Goal: Transaction & Acquisition: Purchase product/service

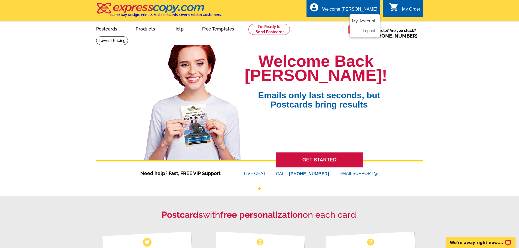
click at [365, 20] on link "My Account" at bounding box center [363, 21] width 23 height 5
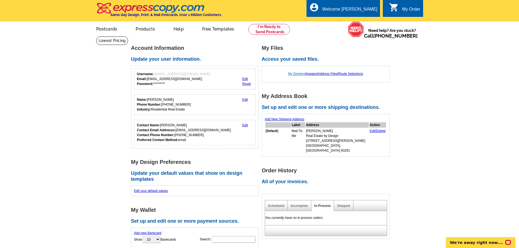
click at [292, 73] on link "My Designs" at bounding box center [296, 74] width 17 height 4
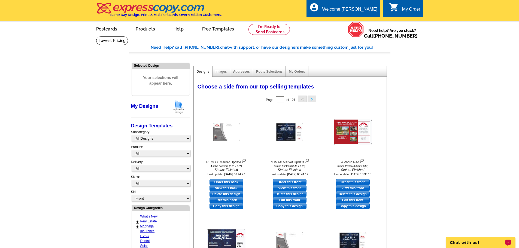
click at [477, 243] on p "Chat with us!" at bounding box center [477, 243] width 54 height 4
click at [443, 116] on main "Need Help? call 800-260-5887, chat with support, or have our designers make som…" at bounding box center [259, 230] width 519 height 388
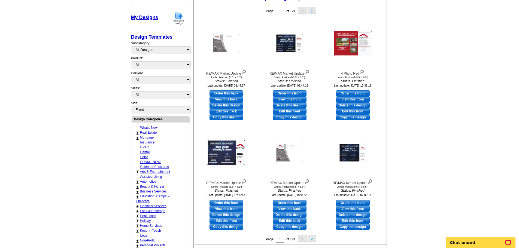
scroll to position [136, 0]
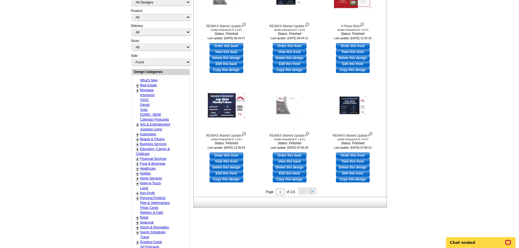
click at [313, 193] on button ">" at bounding box center [312, 191] width 9 height 7
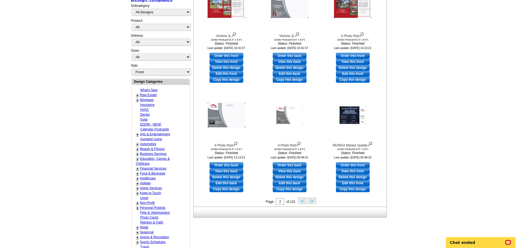
scroll to position [135, 0]
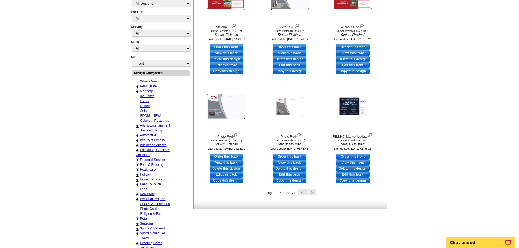
click at [311, 194] on button ">" at bounding box center [312, 192] width 9 height 7
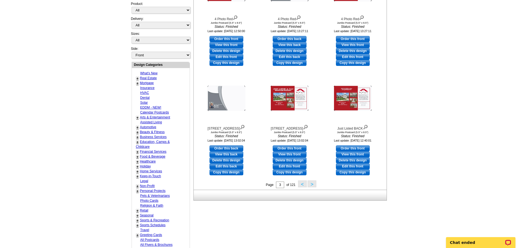
scroll to position [162, 0]
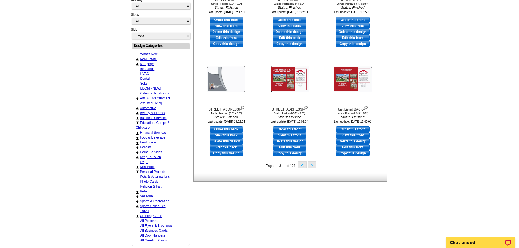
click at [313, 167] on button ">" at bounding box center [312, 165] width 9 height 7
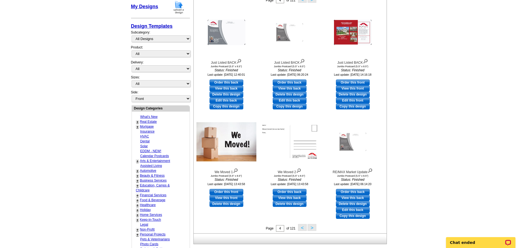
scroll to position [108, 0]
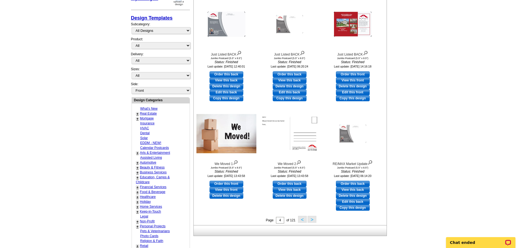
click at [311, 219] on button ">" at bounding box center [312, 219] width 9 height 7
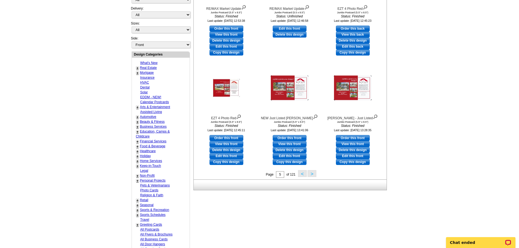
scroll to position [162, 0]
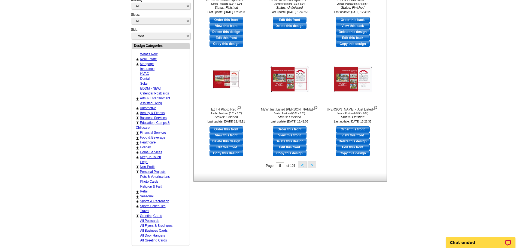
click at [312, 166] on button ">" at bounding box center [312, 165] width 9 height 7
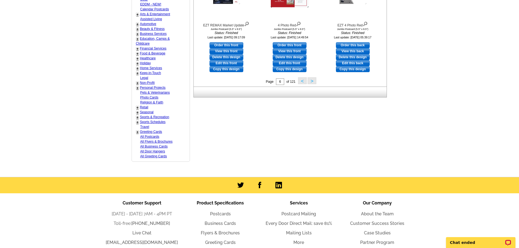
scroll to position [238, 0]
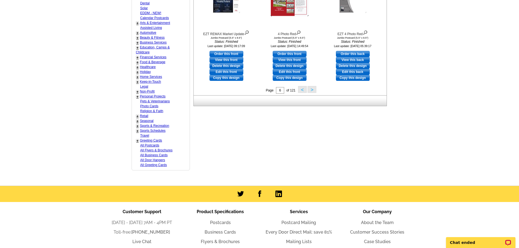
click at [138, 117] on link "+" at bounding box center [138, 116] width 2 height 4
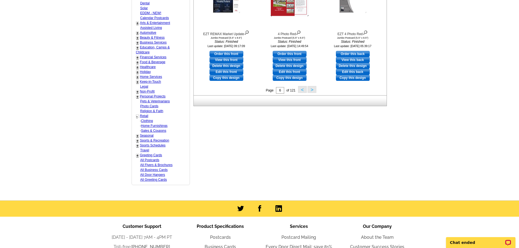
click at [138, 117] on div "-" at bounding box center [138, 117] width 2 height 6
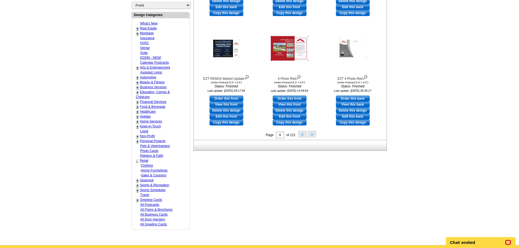
scroll to position [183, 0]
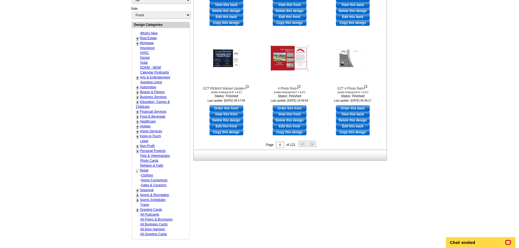
click at [137, 98] on link "+" at bounding box center [138, 97] width 2 height 4
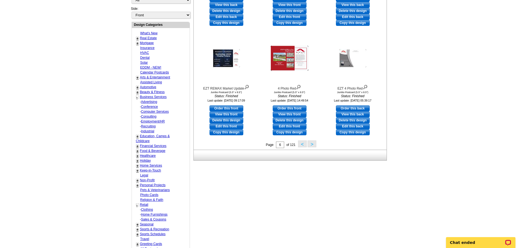
click at [137, 98] on link "-" at bounding box center [137, 97] width 1 height 4
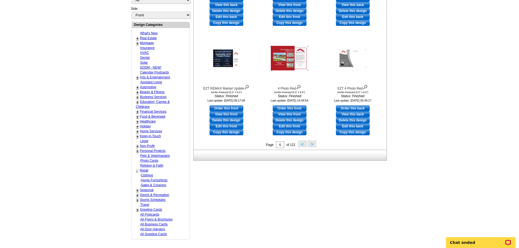
click at [137, 39] on link "+" at bounding box center [138, 38] width 2 height 4
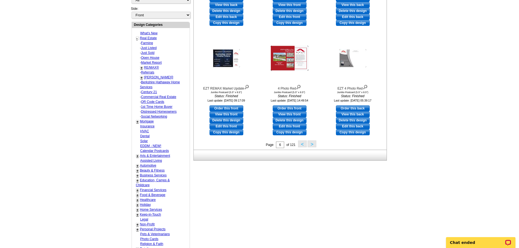
click at [150, 54] on link "Just Sold" at bounding box center [147, 53] width 13 height 4
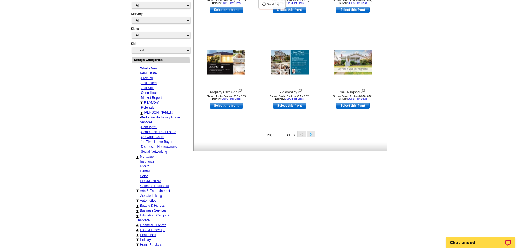
select select "789"
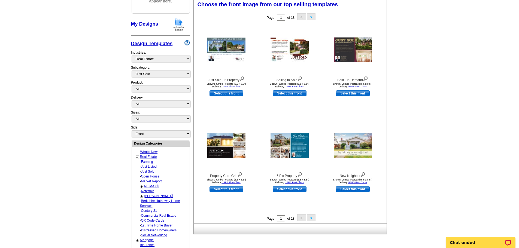
scroll to position [81, 0]
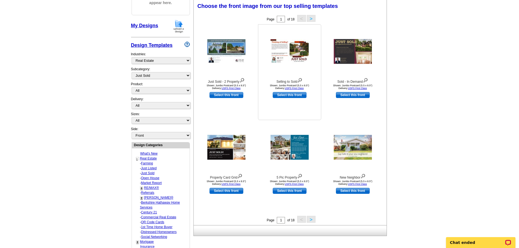
click at [286, 52] on img at bounding box center [290, 51] width 38 height 25
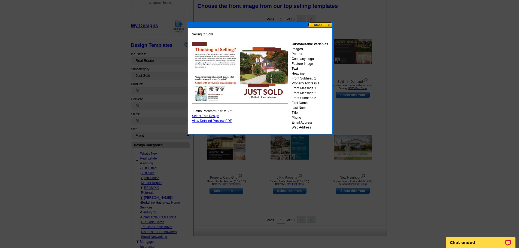
click at [214, 116] on link "Select This Design" at bounding box center [205, 116] width 27 height 4
select select "2"
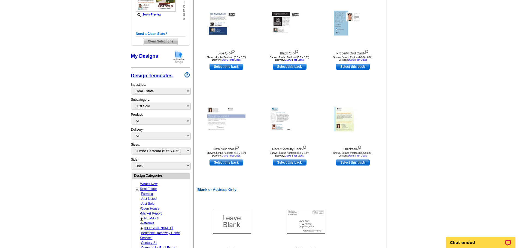
scroll to position [245, 0]
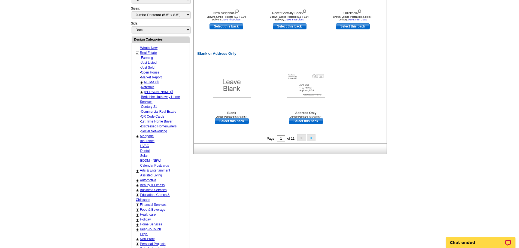
click at [313, 139] on button ">" at bounding box center [311, 137] width 9 height 7
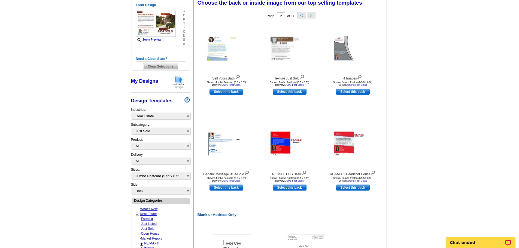
scroll to position [81, 0]
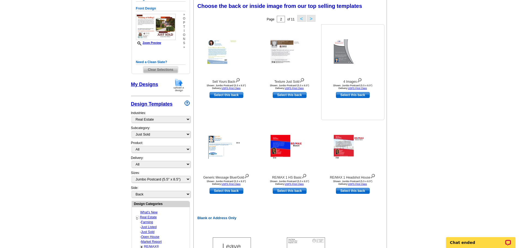
click at [346, 52] on img at bounding box center [353, 51] width 38 height 25
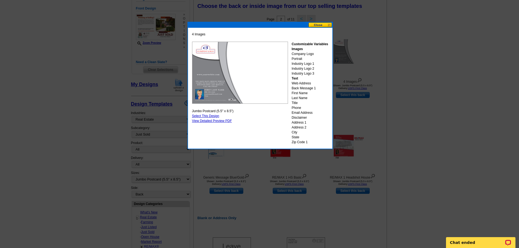
click at [326, 25] on button at bounding box center [320, 24] width 24 height 5
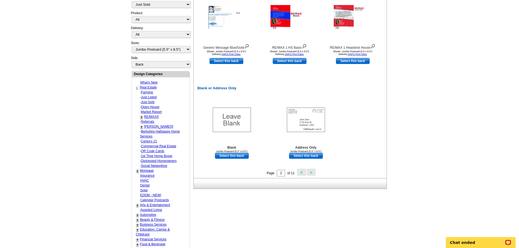
scroll to position [218, 0]
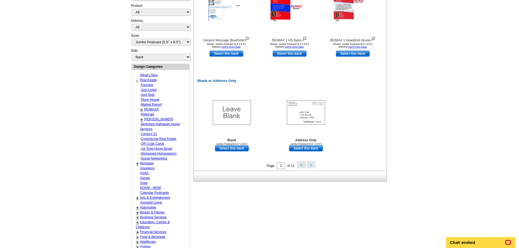
click at [312, 166] on button ">" at bounding box center [311, 165] width 9 height 7
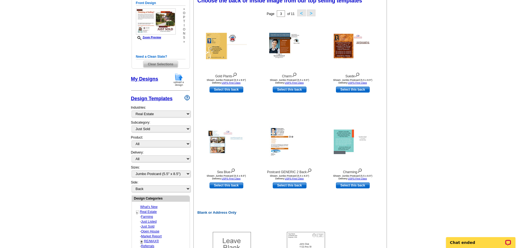
scroll to position [81, 0]
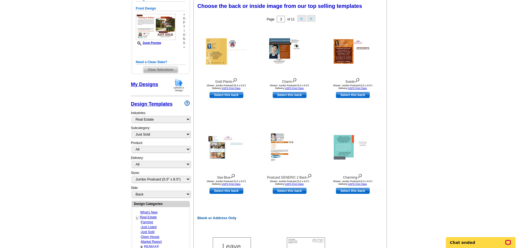
click at [144, 85] on link "My Designs" at bounding box center [144, 84] width 27 height 5
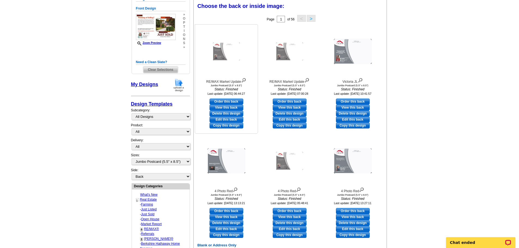
click at [224, 106] on link "View this back" at bounding box center [227, 108] width 34 height 6
click at [227, 101] on link "Order this back" at bounding box center [227, 102] width 34 height 6
select select "front"
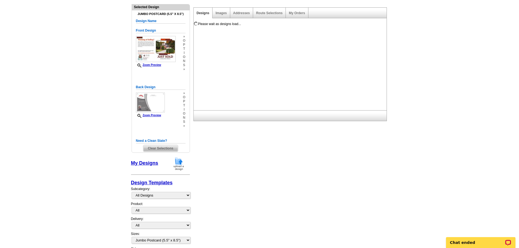
scroll to position [26, 0]
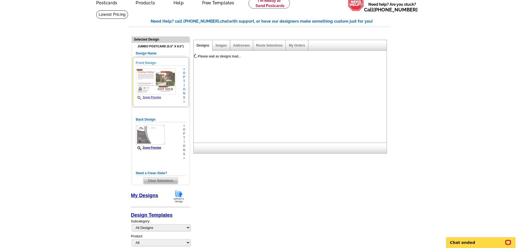
click at [163, 80] on img at bounding box center [156, 81] width 40 height 26
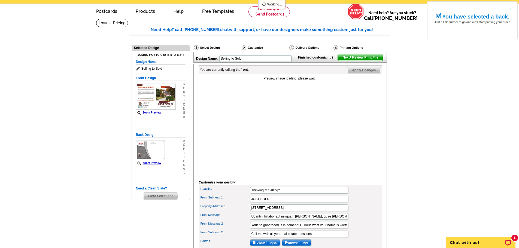
scroll to position [55, 0]
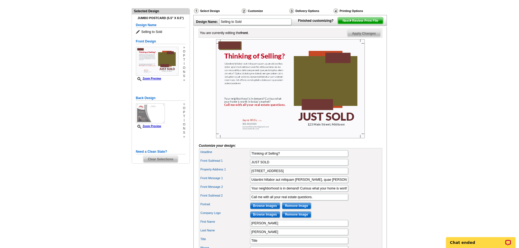
click at [462, 112] on main "Need Help? call 800-260-5887, chat with support, or have our designers make som…" at bounding box center [259, 155] width 519 height 347
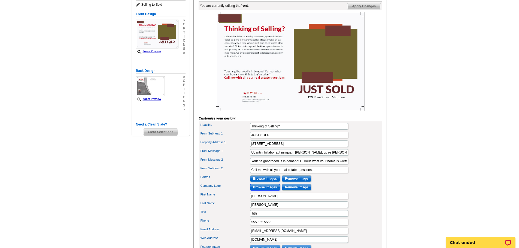
click at [275, 191] on input "Browse Images" at bounding box center [265, 187] width 30 height 7
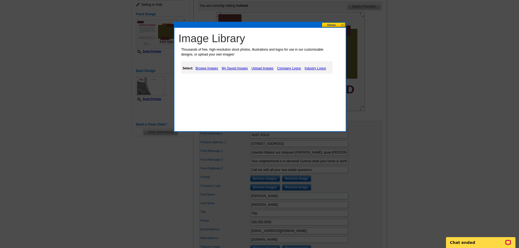
click at [242, 67] on link "My Saved Images" at bounding box center [234, 68] width 29 height 7
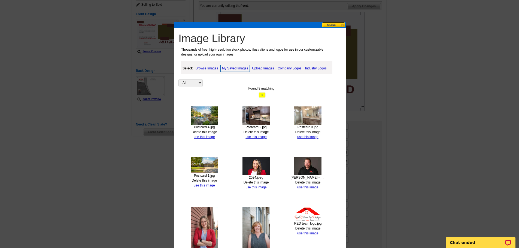
drag, startPoint x: 208, startPoint y: 132, endPoint x: 284, endPoint y: 22, distance: 133.0
click at [208, 132] on link "Delete this image" at bounding box center [204, 132] width 25 height 4
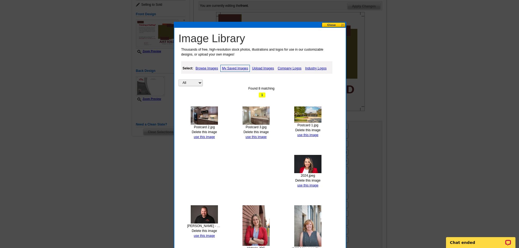
click at [208, 132] on link "Delete this image" at bounding box center [204, 132] width 25 height 4
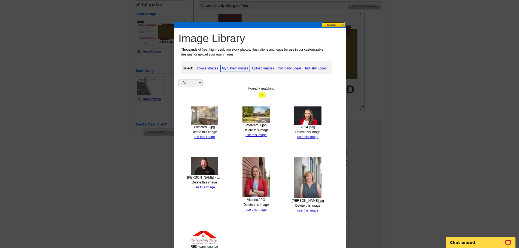
click at [208, 131] on link "Delete this image" at bounding box center [204, 132] width 25 height 4
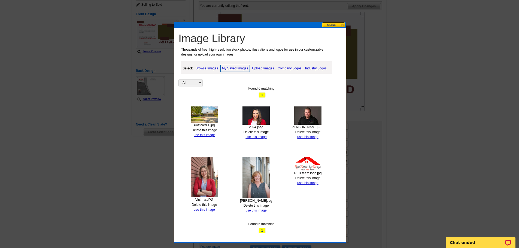
click at [211, 130] on link "Delete this image" at bounding box center [204, 130] width 25 height 4
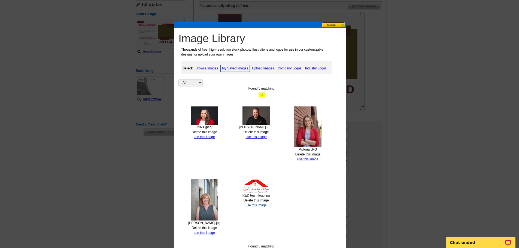
click at [260, 206] on link "use this image" at bounding box center [256, 206] width 21 height 4
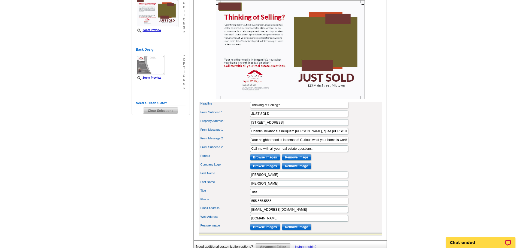
scroll to position [109, 0]
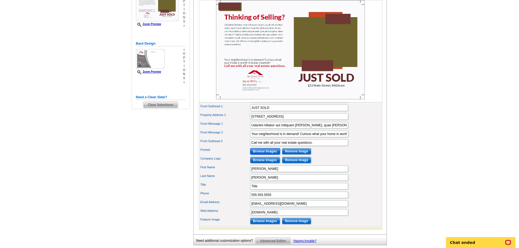
click at [270, 155] on input "Browse Images" at bounding box center [265, 151] width 30 height 7
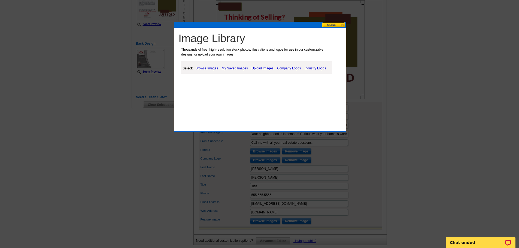
click at [234, 67] on link "My Saved Images" at bounding box center [234, 68] width 29 height 7
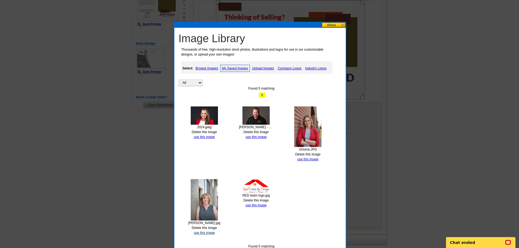
click at [209, 233] on link "use this image" at bounding box center [204, 233] width 21 height 4
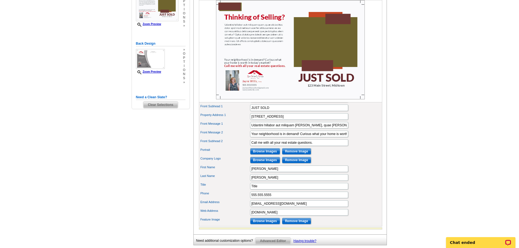
scroll to position [136, 0]
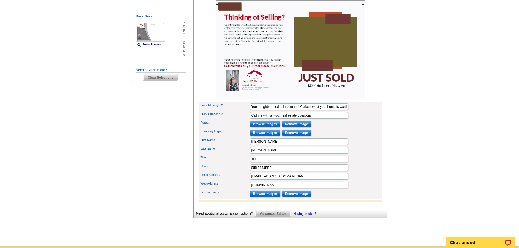
click at [276, 197] on input "Browse Images" at bounding box center [265, 194] width 30 height 7
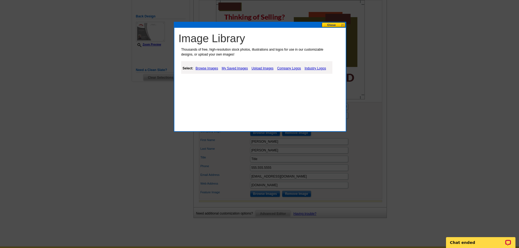
click at [263, 68] on link "Upload Images" at bounding box center [262, 68] width 25 height 7
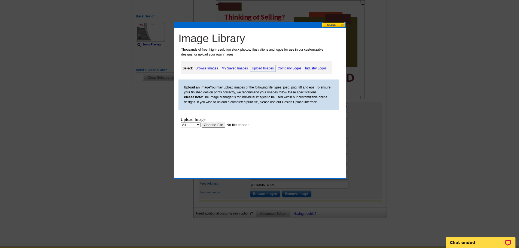
scroll to position [0, 0]
click at [207, 125] on input "file" at bounding box center [236, 125] width 69 height 6
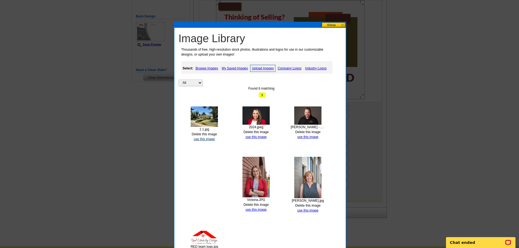
click at [206, 139] on link "use this image" at bounding box center [204, 139] width 21 height 4
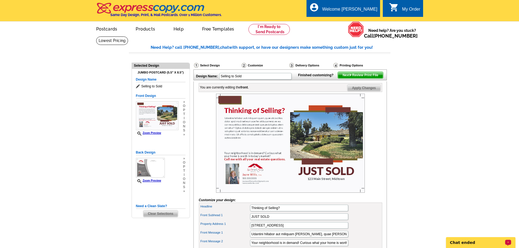
click at [478, 241] on p "Chat ended" at bounding box center [477, 243] width 54 height 4
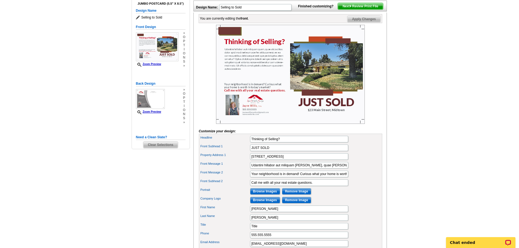
scroll to position [82, 0]
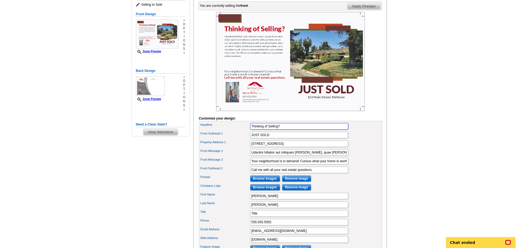
drag, startPoint x: 286, startPoint y: 134, endPoint x: 221, endPoint y: 132, distance: 65.2
click at [221, 131] on div "Headline Thinking of Selling?" at bounding box center [290, 126] width 181 height 9
type input "Just Sold in Your Neighborhood"
click at [444, 134] on main "Need Help? call 800-260-5887, chat with support, or have our designers make som…" at bounding box center [259, 127] width 519 height 347
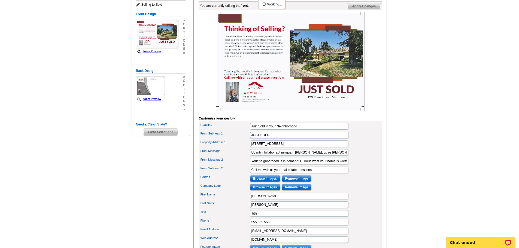
click at [235, 140] on div "Front Subhead 1 JUST SOLD" at bounding box center [290, 135] width 181 height 9
type input "$318,000"
drag, startPoint x: 295, startPoint y: 153, endPoint x: 205, endPoint y: 150, distance: 90.5
click at [205, 148] on div "Property Address 1 123 Main Street, Midtown" at bounding box center [290, 144] width 181 height 9
paste input "373 N Mountain View St"
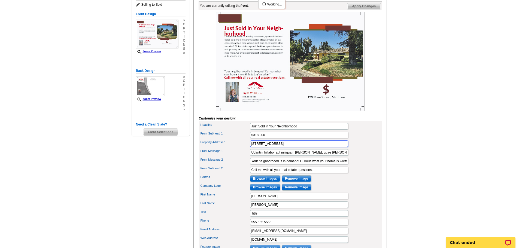
type input "373 N Mountain View St"
click at [430, 140] on main "Need Help? call 800-260-5887, chat with support, or have our designers make som…" at bounding box center [259, 127] width 519 height 347
drag, startPoint x: 303, startPoint y: 135, endPoint x: 265, endPoint y: 135, distance: 37.6
click at [265, 130] on input "Just Sold in Your Neighborhood" at bounding box center [299, 126] width 98 height 7
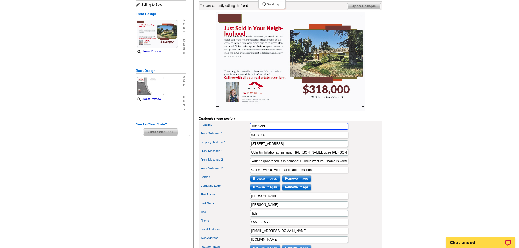
type input "Just Sold!"
click at [437, 135] on main "Need Help? call 800-260-5887, chat with support, or have our designers make som…" at bounding box center [259, 127] width 519 height 347
click at [450, 130] on main "Need Help? call 800-260-5887, chat with support, or have our designers make som…" at bounding box center [259, 127] width 519 height 347
click at [460, 109] on main "Need Help? call 800-260-5887, chat with support, or have our designers make som…" at bounding box center [259, 127] width 519 height 347
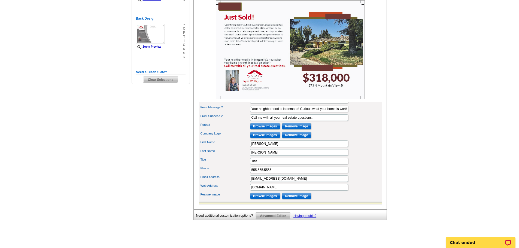
scroll to position [136, 0]
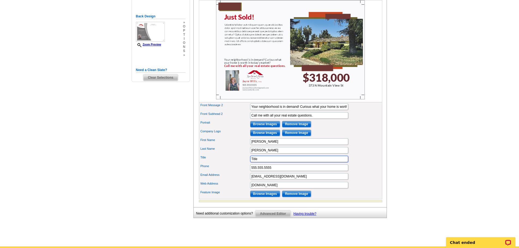
click at [274, 162] on input "Title" at bounding box center [299, 159] width 98 height 7
type input "T"
type input "Broker/Owner"
click at [412, 149] on main "Need Help? call 800-260-5887, chat with support, or have our designers make som…" at bounding box center [259, 73] width 519 height 347
drag, startPoint x: 277, startPoint y: 178, endPoint x: 211, endPoint y: 176, distance: 66.0
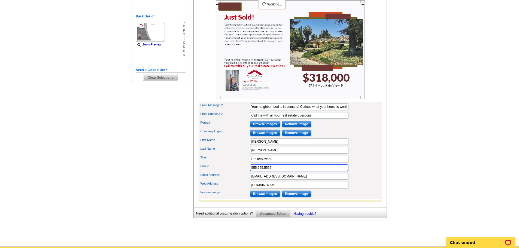
click at [211, 172] on div "Phone 555.555.5555" at bounding box center [290, 168] width 181 height 9
type input "559-799-4912"
click at [446, 169] on main "Need Help? call 800-260-5887, chat with support, or have our designers make som…" at bounding box center [259, 73] width 519 height 347
drag, startPoint x: 261, startPoint y: 195, endPoint x: 226, endPoint y: 195, distance: 34.6
click at [226, 190] on div "Web Address www.website.com" at bounding box center [290, 185] width 181 height 9
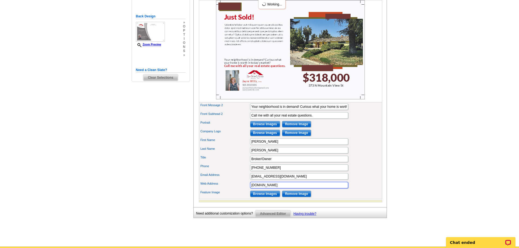
type input "jaynewillis.com"
click at [465, 157] on main "Need Help? call 800-260-5887, chat with support, or have our designers make som…" at bounding box center [259, 73] width 519 height 347
drag, startPoint x: 279, startPoint y: 195, endPoint x: 225, endPoint y: 194, distance: 53.7
click at [225, 190] on div "Web Address jaynewillis.com" at bounding box center [290, 185] width 181 height 9
drag, startPoint x: 287, startPoint y: 185, endPoint x: 226, endPoint y: 184, distance: 60.2
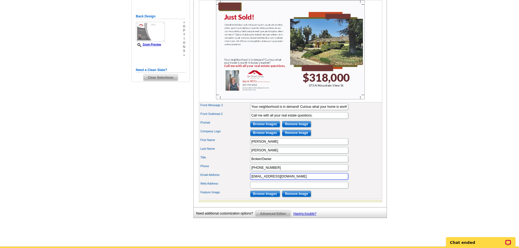
click at [226, 181] on div "Email Address jaynewillisrealtor@gmail.com" at bounding box center [290, 176] width 181 height 9
paste input "text"
type input "jaynewillis.com"
drag, startPoint x: 255, startPoint y: 193, endPoint x: 250, endPoint y: 192, distance: 4.8
click at [255, 189] on input "Web Address" at bounding box center [299, 185] width 98 height 7
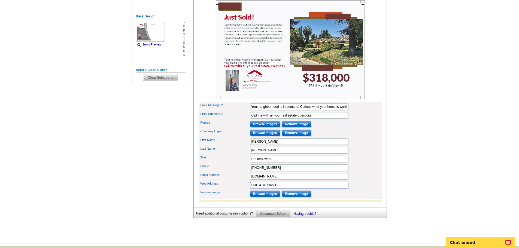
type input "DRE # 01860221"
click at [455, 94] on main "Need Help? call 800-260-5887, chat with support, or have our designers make som…" at bounding box center [259, 73] width 519 height 347
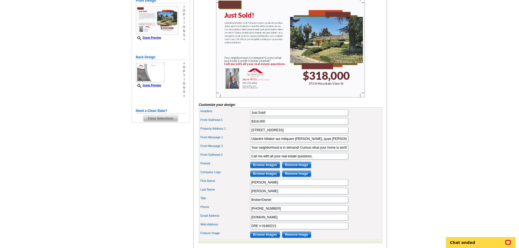
scroll to position [82, 0]
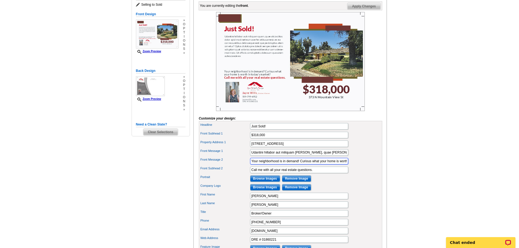
click at [306, 165] on input "Your neighborhood is in demand! Curious what your home is worth in today’s mark…" at bounding box center [299, 161] width 98 height 7
click at [469, 160] on main "Need Help? call 800-260-5887, chat with support, or have our designers make som…" at bounding box center [259, 127] width 519 height 347
click at [318, 165] on input "Front Message 2" at bounding box center [299, 161] width 98 height 7
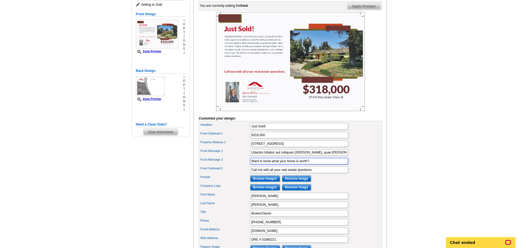
type input "Want to know what your home is worth?"
drag, startPoint x: 266, startPoint y: 179, endPoint x: 247, endPoint y: 179, distance: 18.8
click at [247, 174] on div "Front Subhead 2 Call me with all your real estate questions." at bounding box center [290, 170] width 181 height 9
type input "Give me a call today!"
click at [436, 140] on main "Need Help? call 800-260-5887, chat with support, or have our designers make som…" at bounding box center [259, 127] width 519 height 347
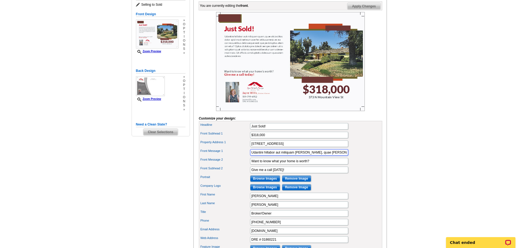
click at [306, 156] on input "Udantini hillabor aut miliquam quam, quae alicia ditas dolor apid modi net eum …" at bounding box center [299, 152] width 98 height 7
click at [455, 129] on main "Need Help? call 800-260-5887, chat with support, or have our designers make som…" at bounding box center [259, 127] width 519 height 347
click at [285, 156] on input "Udantini hillabor aut miliquam quam, quae alicia ditas dolor apid modi net eum …" at bounding box center [299, 152] width 98 height 7
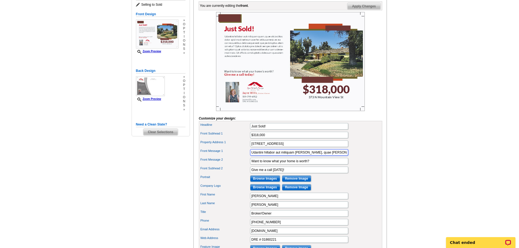
click at [285, 156] on input "Udantini hillabor aut miliquam quam, quae alicia ditas dolor apid modi net eum …" at bounding box center [299, 152] width 98 height 7
click at [438, 165] on main "Need Help? call 800-260-5887, chat with support, or have our designers make som…" at bounding box center [259, 127] width 519 height 347
click at [338, 156] on input "We were able to help the Seller find the perfect Buyer." at bounding box center [299, 152] width 98 height 7
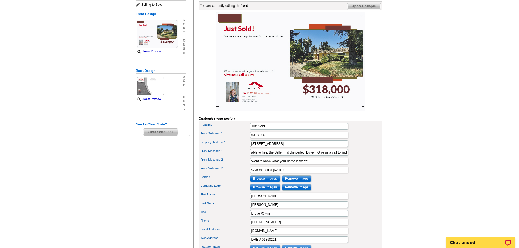
scroll to position [0, 0]
click at [296, 156] on input "We were able to help the Seller find the perfect Buyer. Give us a call to find" at bounding box center [299, 152] width 98 height 7
click at [299, 165] on input "Want to know what your home is worth?" at bounding box center [299, 161] width 98 height 7
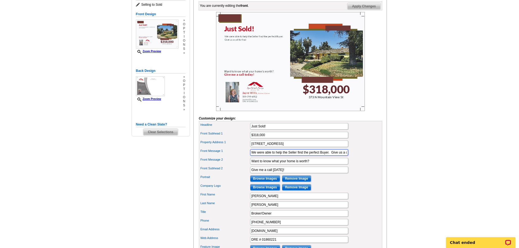
click at [293, 156] on input "We were able to help the Seller find the perfect Buyer. Give us a call to find" at bounding box center [299, 152] width 98 height 7
paste input "With 45 years of experience in the real estate industry, we can guide you throu…"
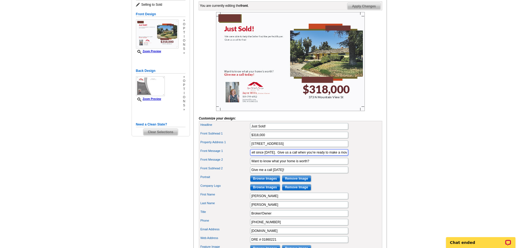
type input "We were able to help the Seller find the perfect Buyer. With 45 years of experi…"
click at [425, 157] on main "Need Help? call 800-260-5887, chat with support, or have our designers make som…" at bounding box center [259, 127] width 519 height 347
click at [464, 242] on p "Chat ended" at bounding box center [477, 243] width 54 height 4
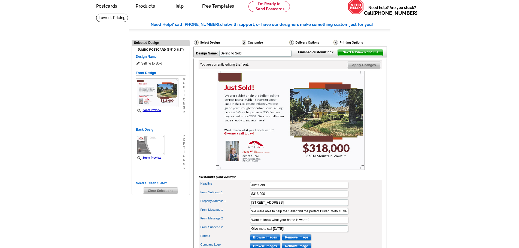
scroll to position [27, 0]
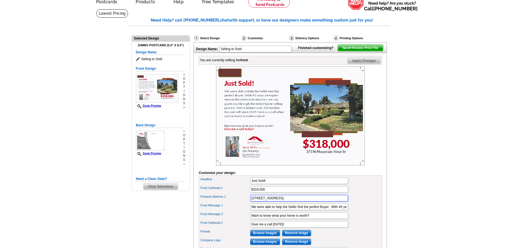
click at [260, 202] on input "[STREET_ADDRESS]" at bounding box center [299, 198] width 98 height 7
click at [319, 202] on input "[STREET_ADDRESS]" at bounding box center [299, 198] width 98 height 7
type input "[STREET_ADDRESS]"
click at [365, 203] on div "Property Address 1 373 N. Mountain View St." at bounding box center [290, 198] width 181 height 9
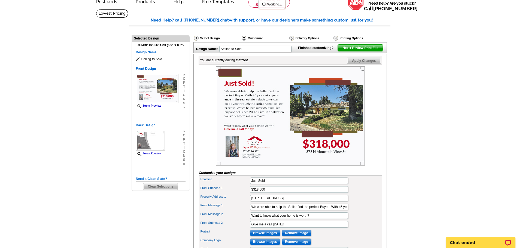
click at [435, 89] on main "Need Help? call 800-260-5887, chat with support, or have our designers make som…" at bounding box center [259, 182] width 519 height 347
click at [138, 60] on icon at bounding box center [138, 59] width 5 height 4
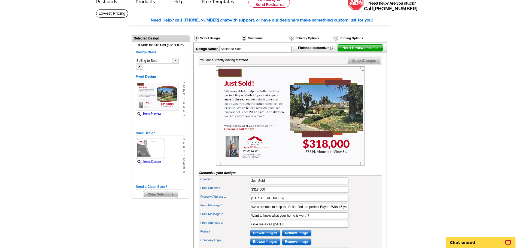
drag, startPoint x: 149, startPoint y: 62, endPoint x: 105, endPoint y: 61, distance: 44.4
click at [105, 61] on main "Need Help? call 800-260-5887, chat with support, or have our designers make som…" at bounding box center [259, 182] width 519 height 347
type input "Just Sold"
click at [174, 61] on button "✓" at bounding box center [176, 61] width 6 height 6
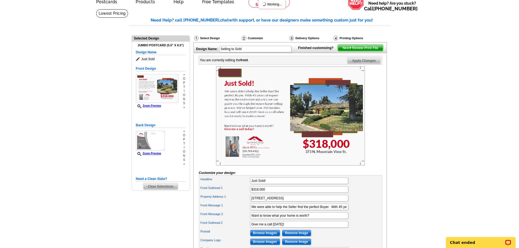
type input "Just Sold"
click at [80, 71] on main "Need Help? call 800-260-5887, chat with support, or have our designers make som…" at bounding box center [259, 182] width 519 height 347
click at [369, 51] on span "Next Review Print File" at bounding box center [360, 48] width 45 height 7
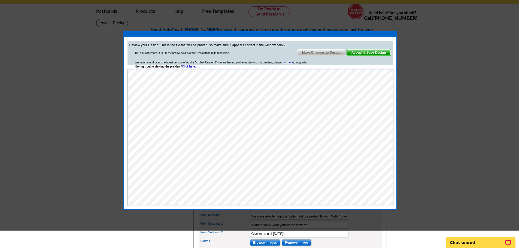
scroll to position [27, 0]
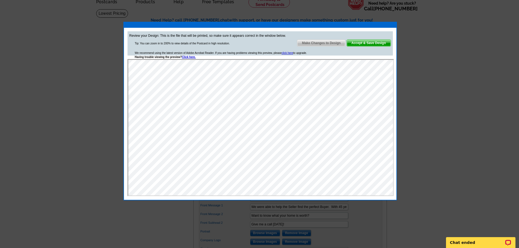
click at [377, 44] on span "Accept & Save Design" at bounding box center [369, 43] width 44 height 7
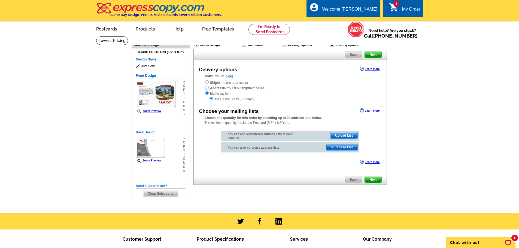
click at [206, 87] on input "radio" at bounding box center [207, 88] width 4 height 4
radio input "true"
click at [206, 93] on input "radio" at bounding box center [207, 93] width 4 height 4
radio input "true"
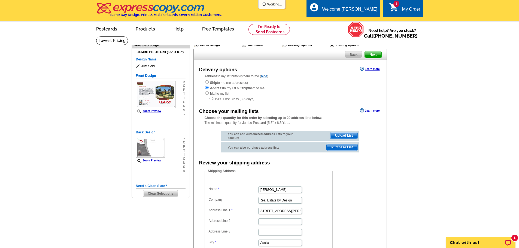
click at [345, 136] on span "Upload List" at bounding box center [344, 135] width 27 height 7
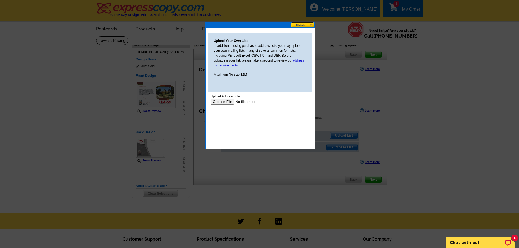
click at [225, 100] on input "file" at bounding box center [244, 102] width 69 height 6
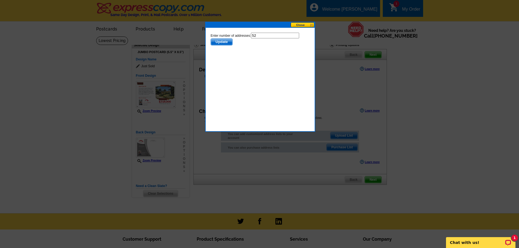
click at [277, 36] on input "52" at bounding box center [275, 36] width 48 height 6
type input "51"
click at [223, 43] on span "Update" at bounding box center [222, 42] width 22 height 7
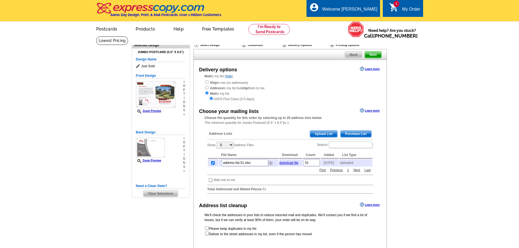
click at [430, 114] on main "Need Help? call [PHONE_NUMBER], chat with support, or have our designers make s…" at bounding box center [259, 163] width 519 height 255
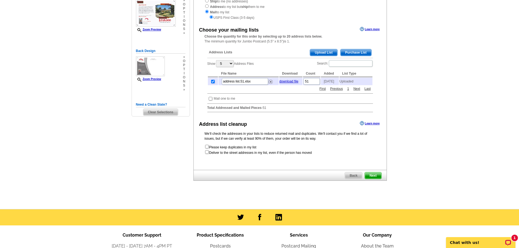
scroll to position [82, 0]
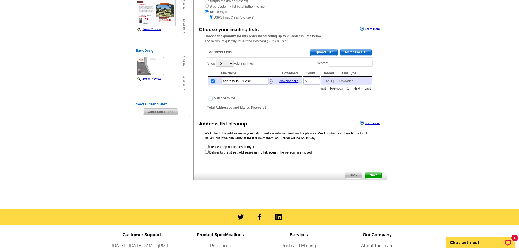
click at [211, 100] on input "checkbox" at bounding box center [211, 99] width 4 height 4
checkbox input "true"
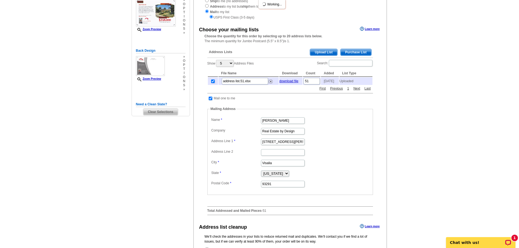
click at [425, 114] on main "Need Help? call 800-260-5887, chat with support, or have our designers make som…" at bounding box center [259, 133] width 519 height 358
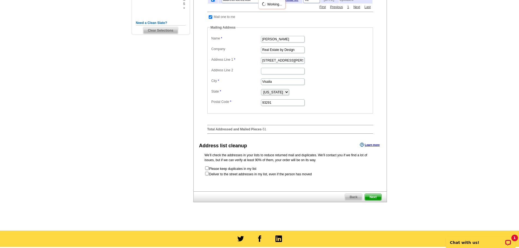
scroll to position [164, 0]
click at [206, 175] on input "checkbox" at bounding box center [207, 174] width 4 height 4
checkbox input "true"
radio input "true"
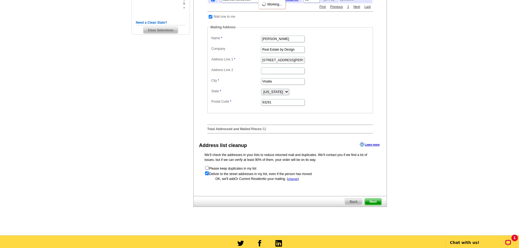
scroll to position [0, 0]
click at [438, 147] on main "Need Help? call 800-260-5887, chat with support, or have our designers make som…" at bounding box center [259, 54] width 519 height 363
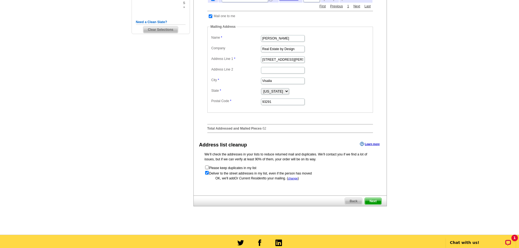
scroll to position [191, 0]
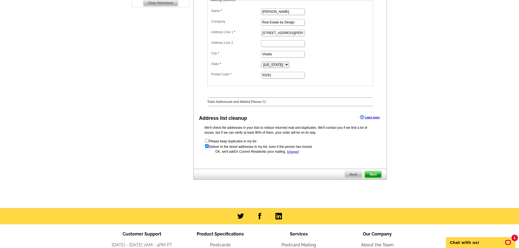
click at [368, 177] on span "Next" at bounding box center [373, 174] width 16 height 7
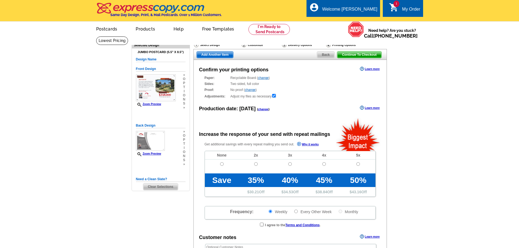
radio input "false"
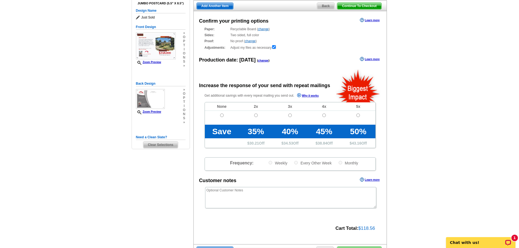
scroll to position [55, 0]
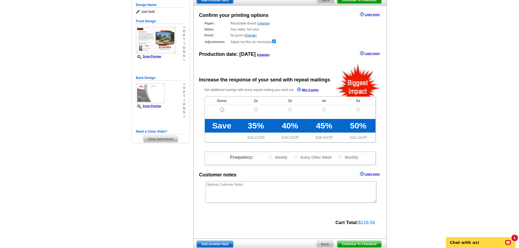
click at [222, 111] on input "radio" at bounding box center [222, 110] width 4 height 4
radio input "true"
click at [438, 115] on main "Need Help? call 800-260-5887, chat with support, or have our designers make som…" at bounding box center [259, 130] width 519 height 296
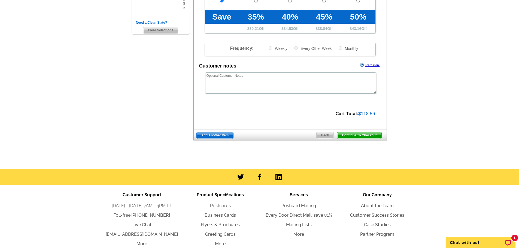
click at [373, 136] on span "Continue To Checkout" at bounding box center [359, 135] width 44 height 7
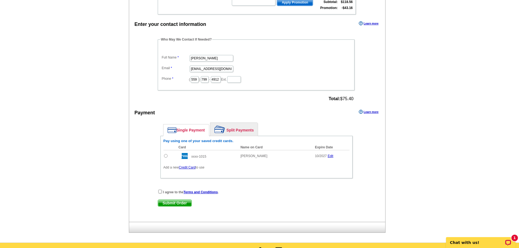
scroll to position [164, 0]
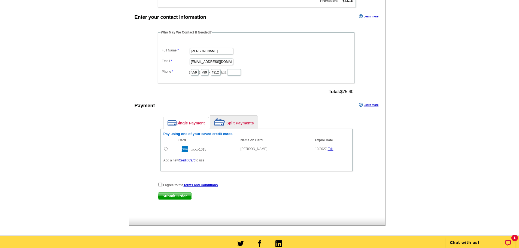
click at [167, 150] on input "radio" at bounding box center [166, 149] width 4 height 4
radio input "true"
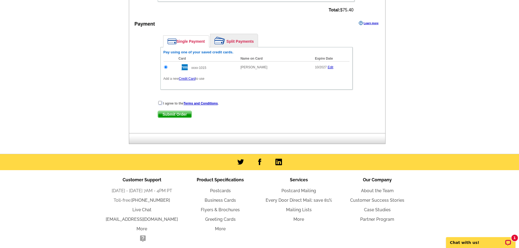
click at [160, 104] on input "checkbox" at bounding box center [160, 103] width 4 height 4
checkbox input "true"
click at [170, 115] on span "Submit Order" at bounding box center [175, 114] width 34 height 7
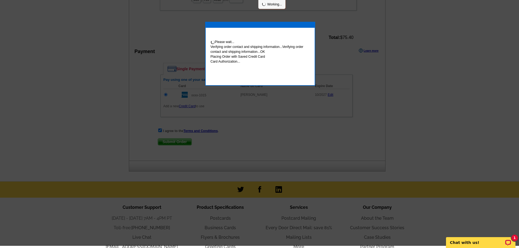
scroll to position [243, 0]
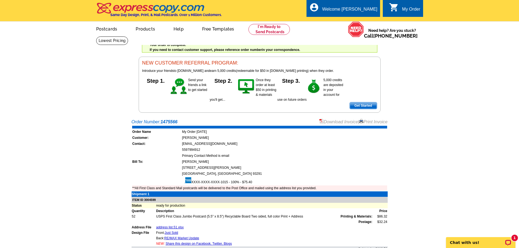
click at [379, 124] on link "Print Invoice" at bounding box center [373, 122] width 28 height 5
click at [343, 123] on link "Download Invoice" at bounding box center [338, 122] width 39 height 5
